Goal: Information Seeking & Learning: Learn about a topic

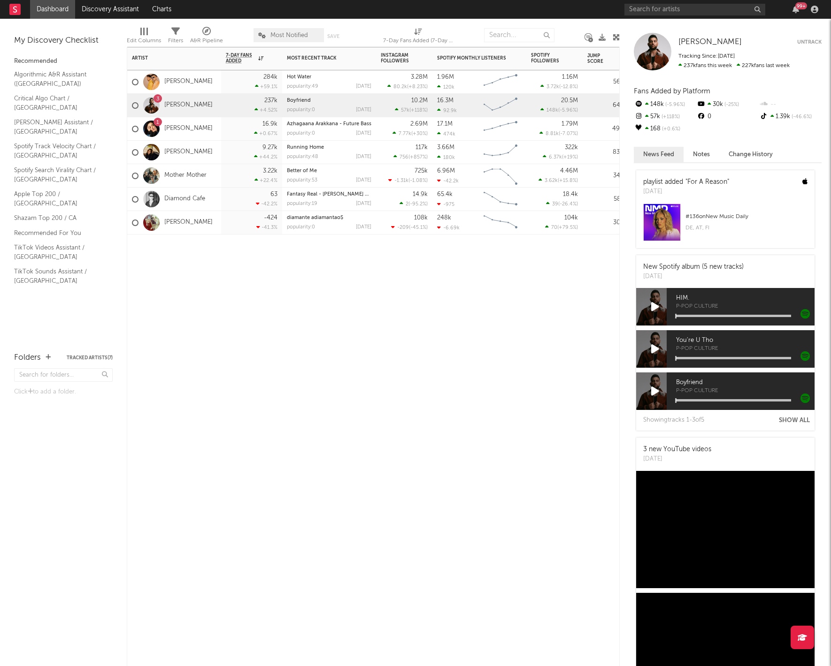
click at [232, 299] on div "Artist Notifications 7-Day Fans Added WoW % Change Most Recent Track Popularity…" at bounding box center [373, 357] width 493 height 620
click at [229, 280] on div "Artist Notifications 7-Day Fans Added WoW % Change Most Recent Track Popularity…" at bounding box center [373, 357] width 493 height 620
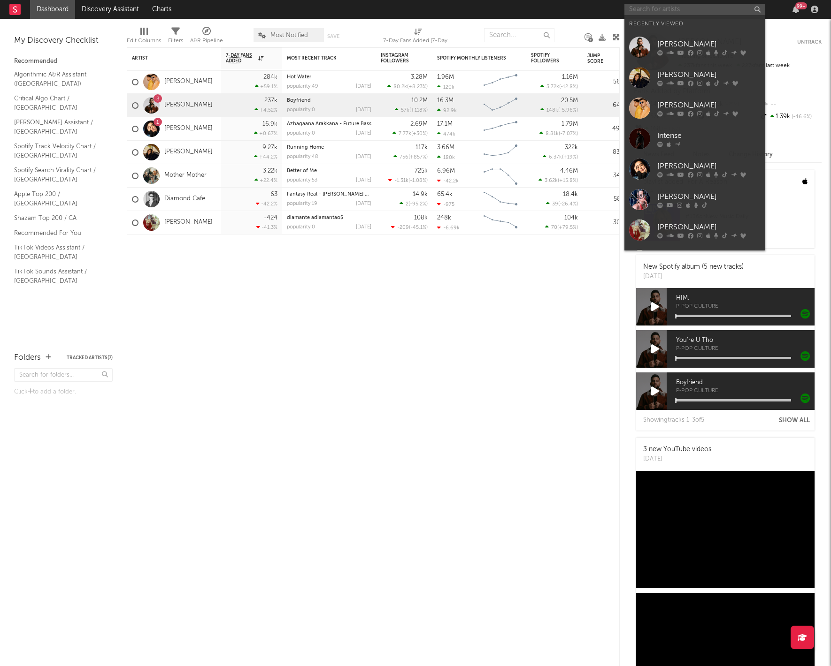
click at [655, 11] on input "text" at bounding box center [694, 10] width 141 height 12
click at [699, 196] on div "[PERSON_NAME]" at bounding box center [708, 196] width 103 height 11
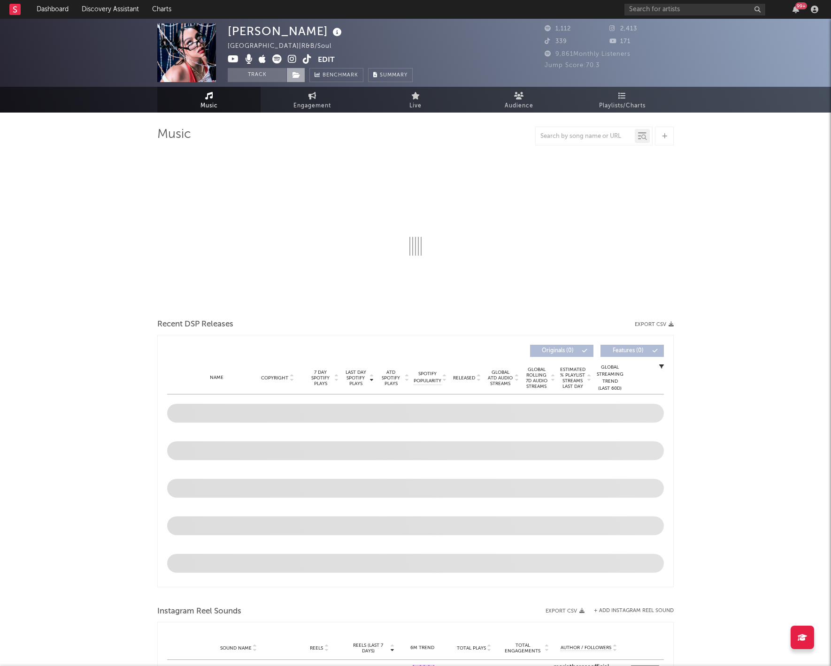
select select "6m"
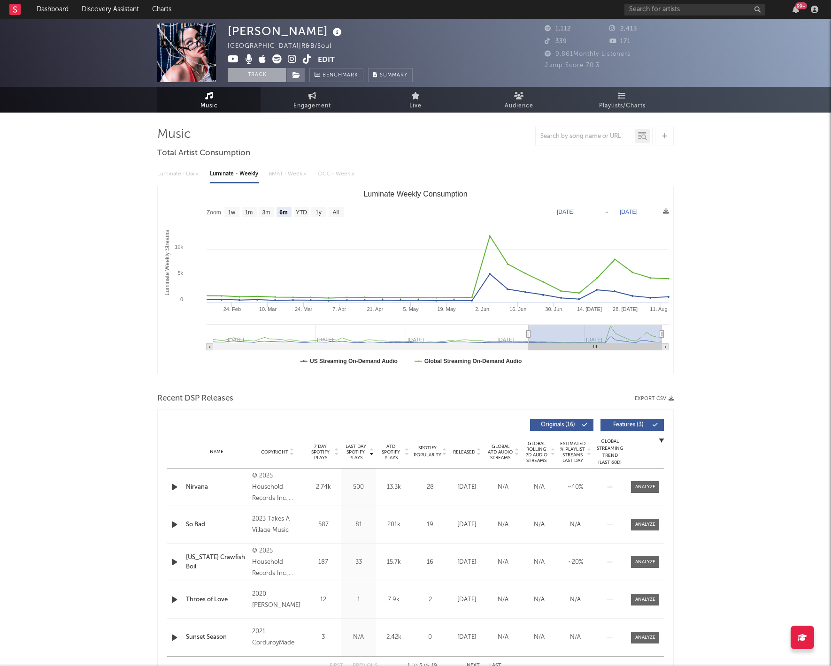
click at [263, 80] on button "Track" at bounding box center [257, 75] width 59 height 14
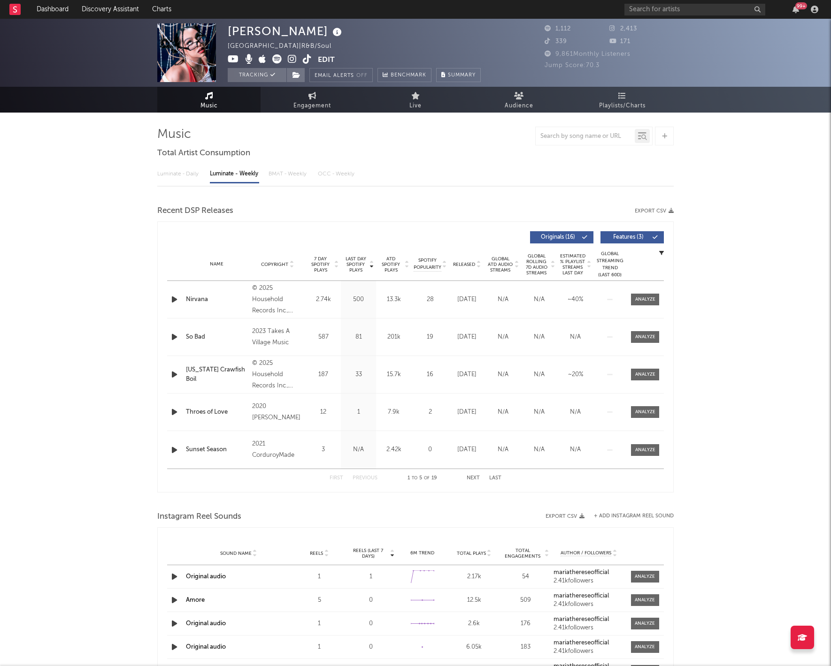
select select "6m"
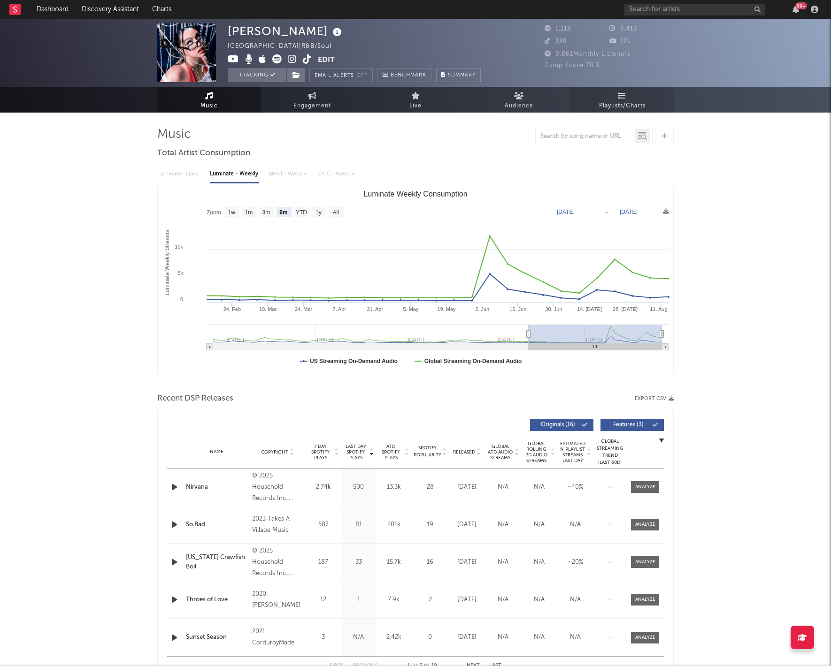
click at [597, 97] on link "Playlists/Charts" at bounding box center [621, 100] width 103 height 26
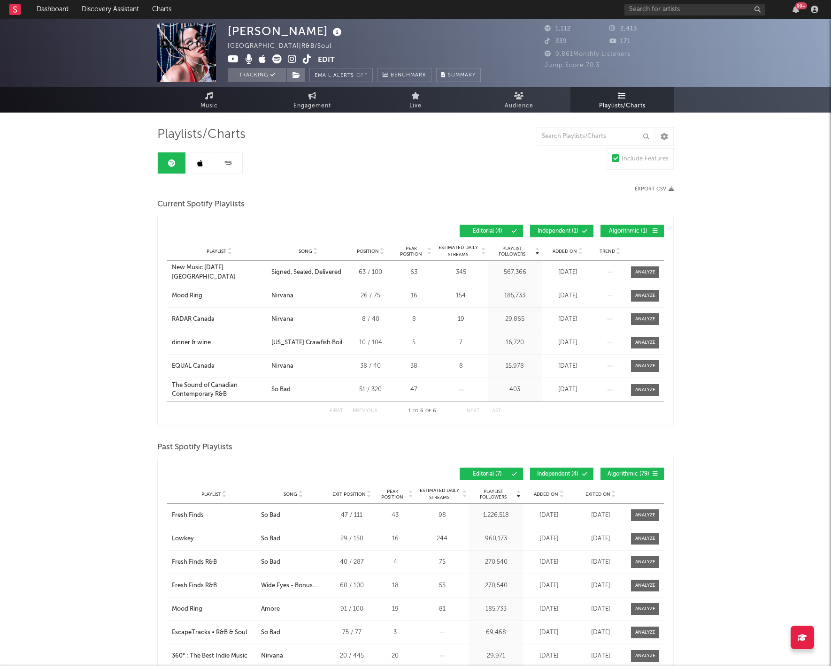
click at [618, 237] on button "Algorithmic ( 1 )" at bounding box center [631, 231] width 63 height 13
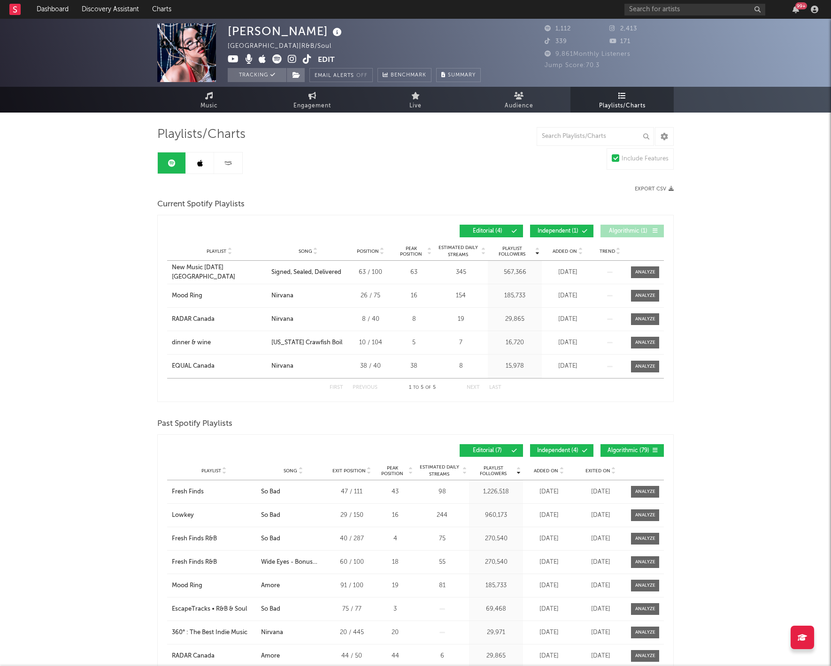
click at [202, 162] on icon at bounding box center [200, 164] width 6 height 8
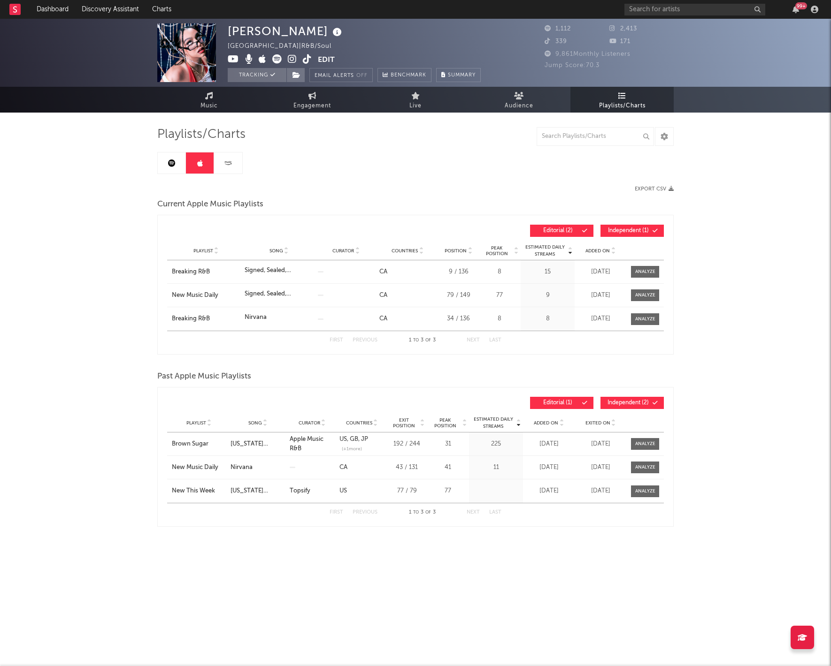
click at [613, 230] on span "Independent ( 1 )" at bounding box center [627, 231] width 43 height 6
